Goal: Information Seeking & Learning: Learn about a topic

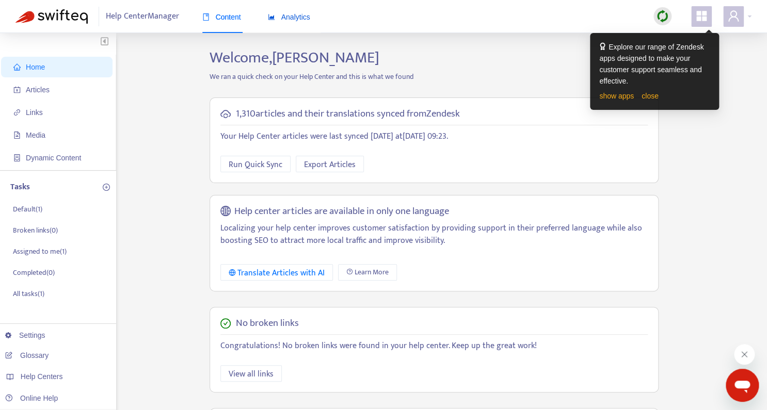
click at [296, 16] on span "Analytics" at bounding box center [289, 17] width 42 height 8
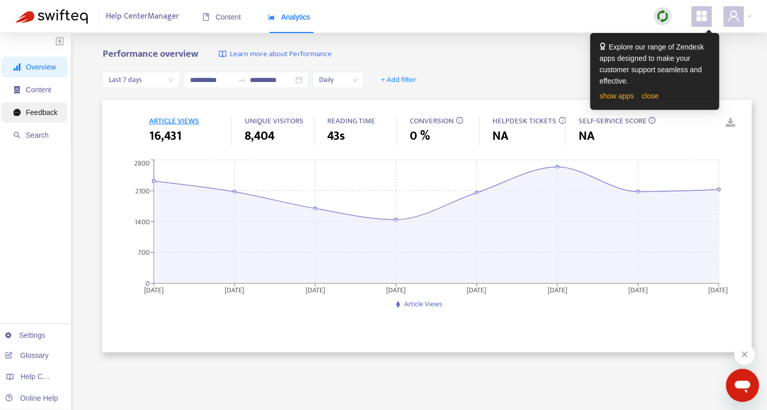
click at [38, 118] on span "Feedback" at bounding box center [35, 112] width 44 height 21
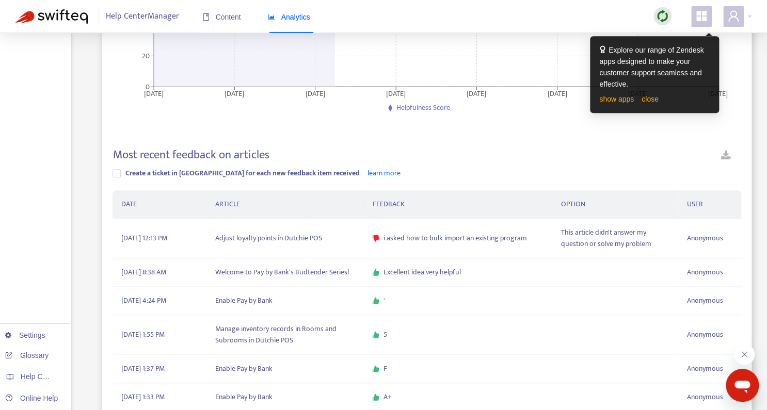
scroll to position [200, 0]
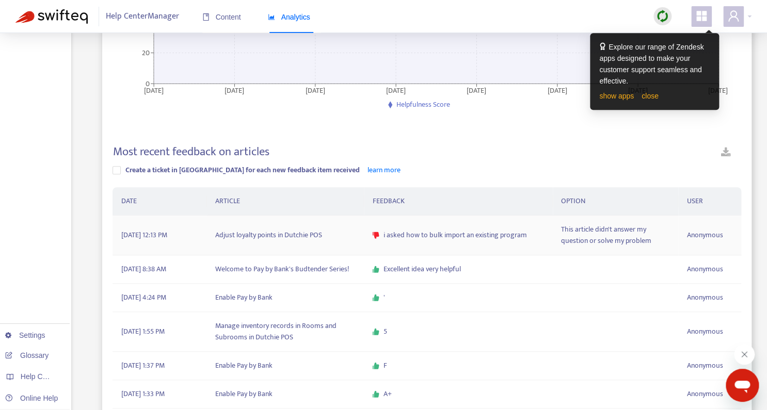
click at [287, 229] on td "Adjust loyalty points in Dutchie POS" at bounding box center [285, 236] width 157 height 40
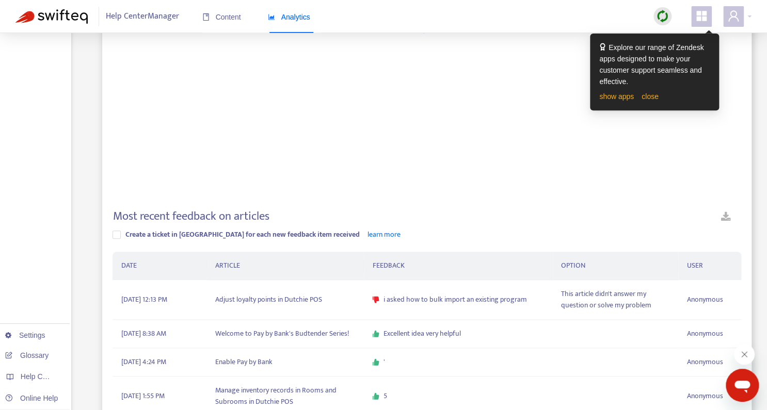
scroll to position [140, 0]
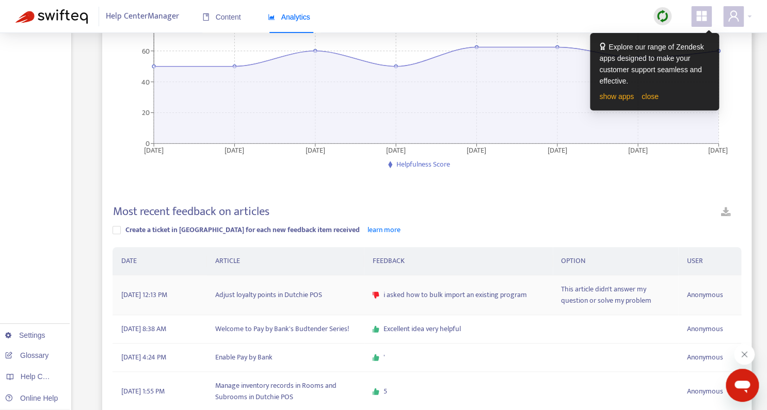
click at [312, 292] on td "Adjust loyalty points in Dutchie POS" at bounding box center [285, 295] width 157 height 40
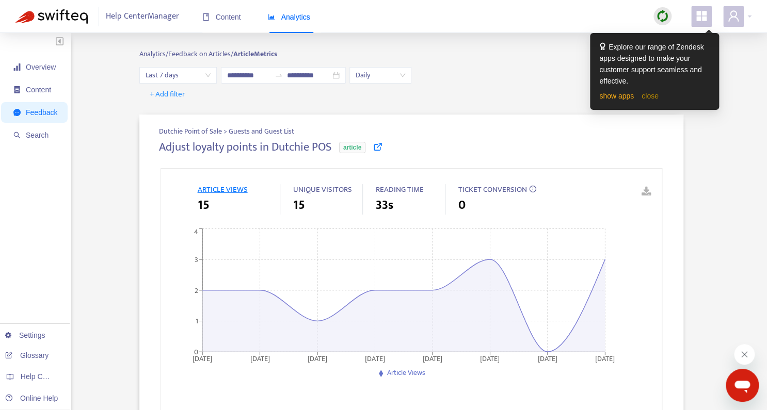
click at [646, 94] on link "close" at bounding box center [649, 96] width 17 height 8
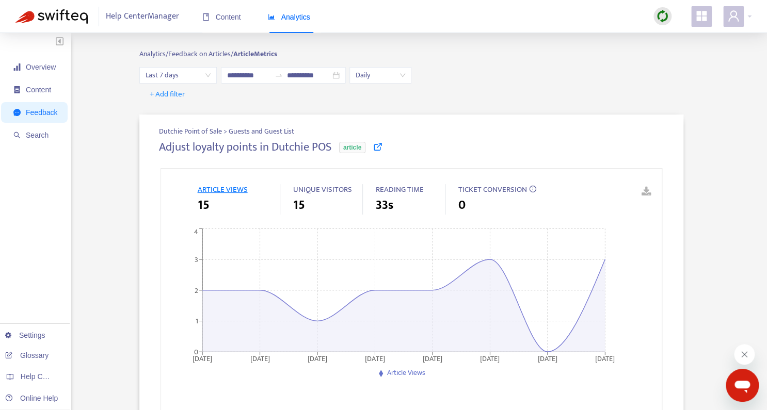
click at [382, 152] on link at bounding box center [377, 148] width 9 height 12
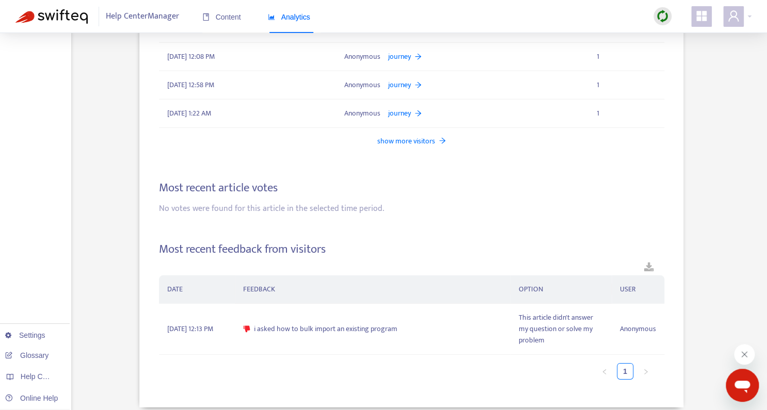
scroll to position [1164, 0]
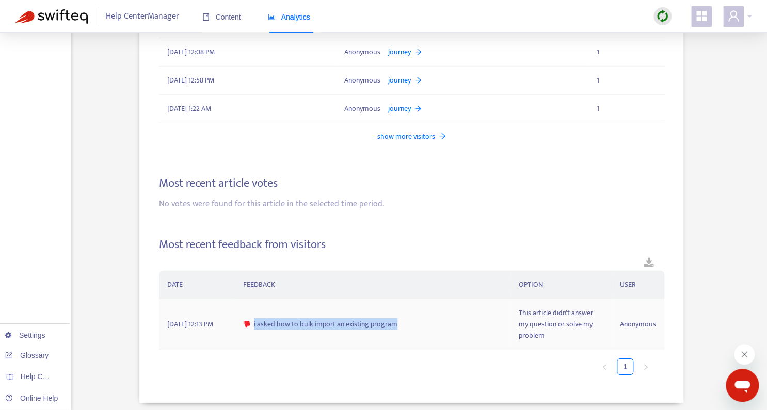
drag, startPoint x: 410, startPoint y: 320, endPoint x: 251, endPoint y: 320, distance: 158.4
click at [251, 320] on div "i asked how to bulk import an existing program" at bounding box center [372, 324] width 259 height 11
copy div "i asked how to bulk import an existing program"
